Goal: Information Seeking & Learning: Learn about a topic

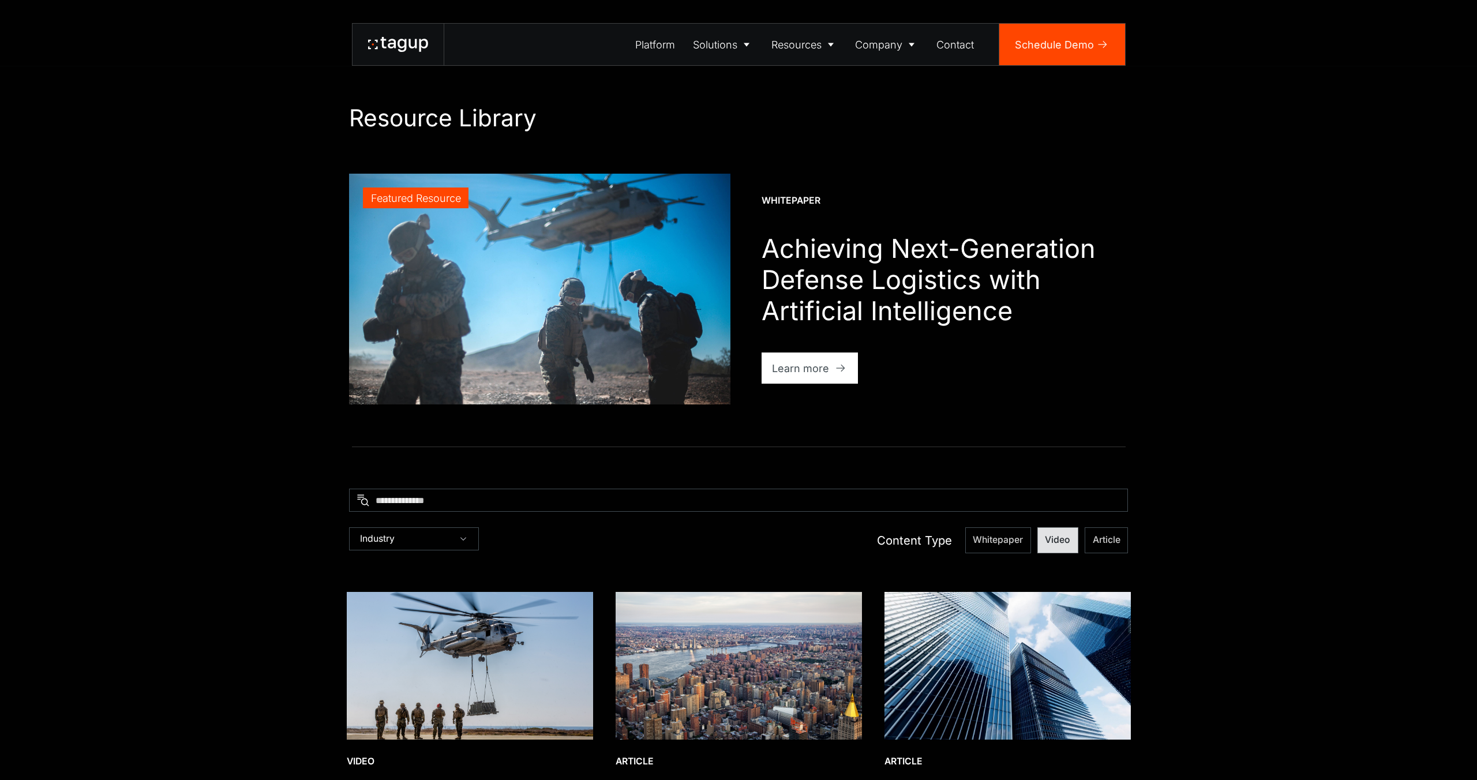
click at [1023, 540] on span "Video" at bounding box center [998, 540] width 50 height 13
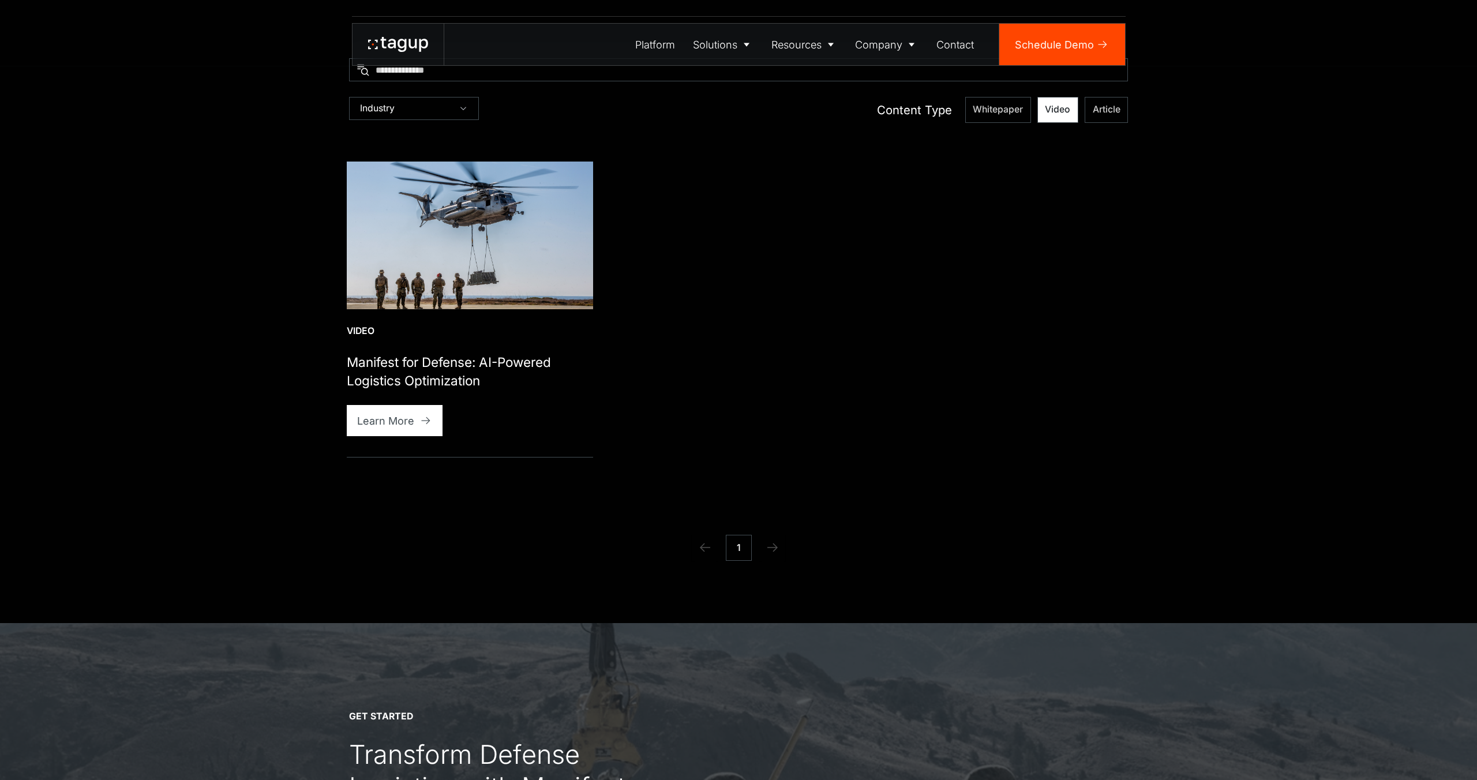
scroll to position [447, 0]
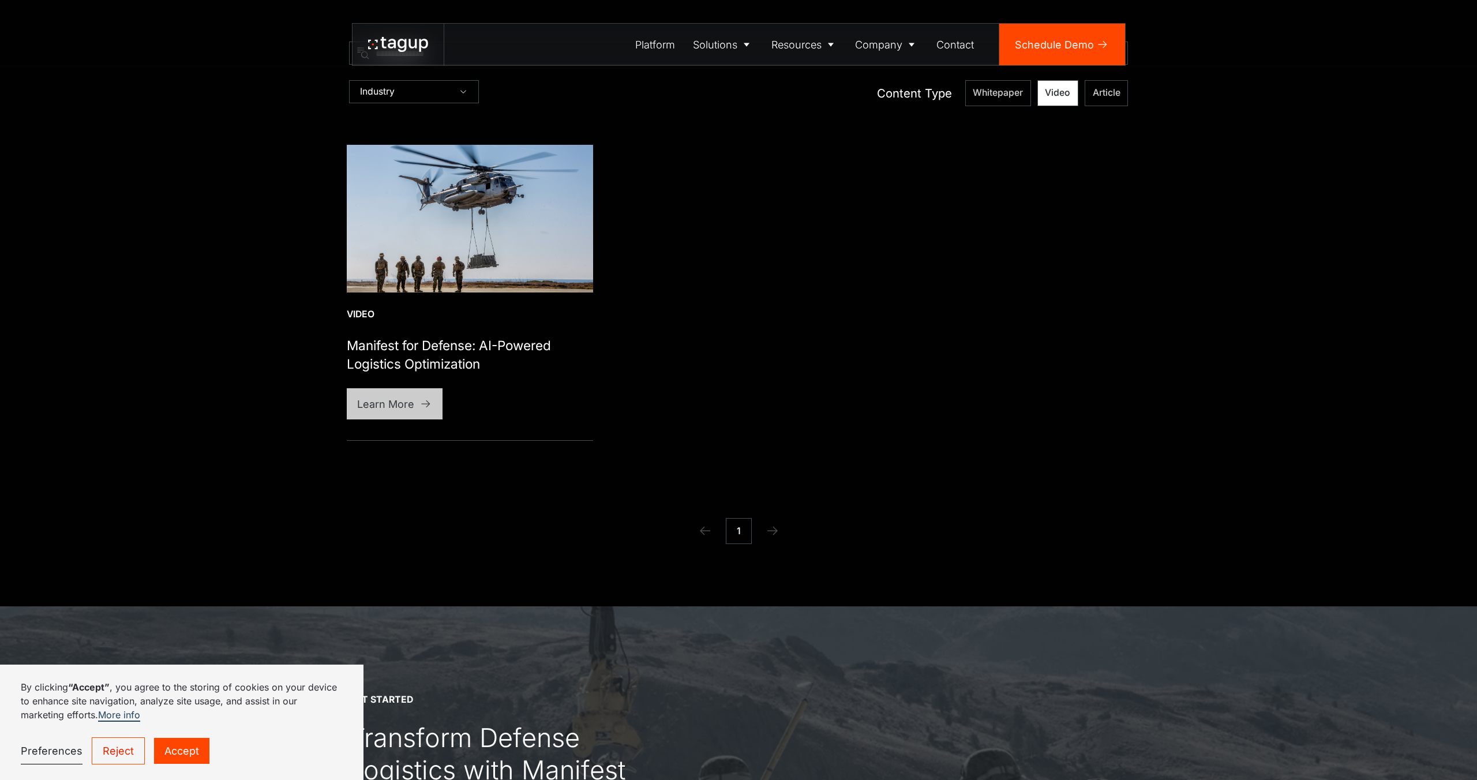
click at [398, 409] on div "Learn More" at bounding box center [385, 404] width 57 height 16
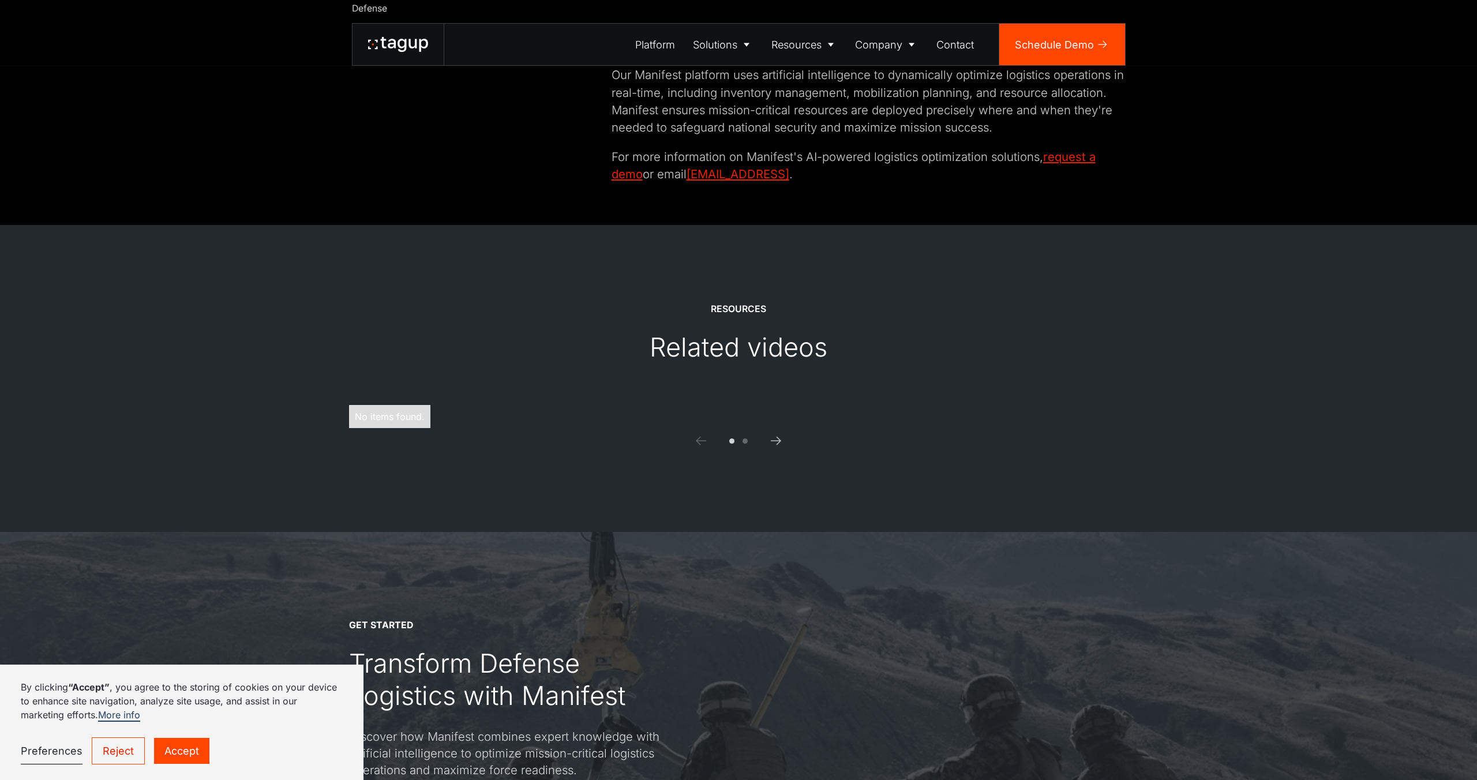
scroll to position [527, 0]
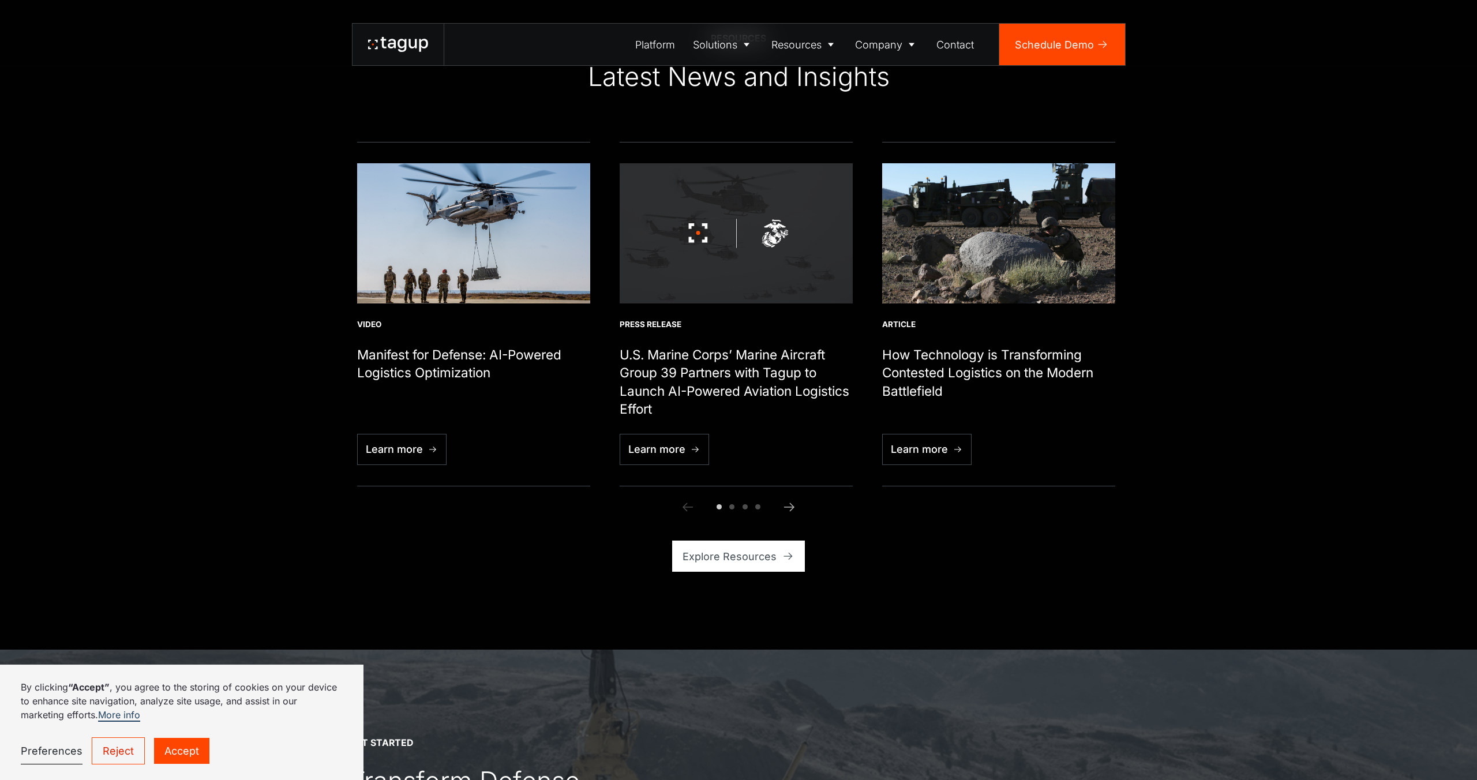
scroll to position [4333, 0]
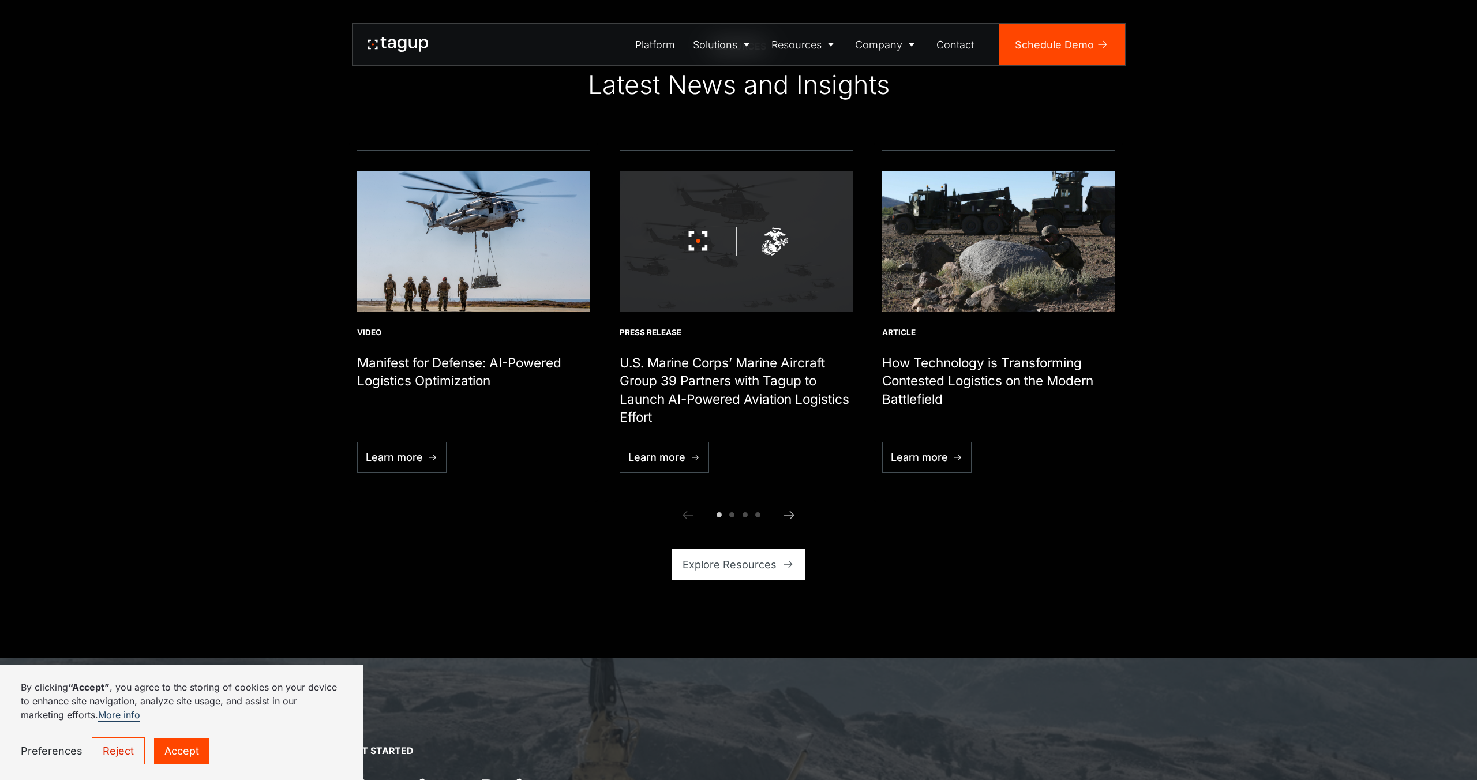
click at [1263, 381] on div "Resources Latest News and Insights Read more Video Manifest for Defense: AI-Pow…" at bounding box center [738, 310] width 1425 height 696
